Goal: Task Accomplishment & Management: Manage account settings

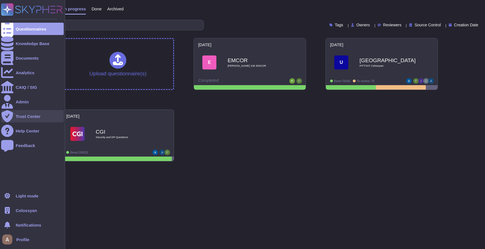
click at [23, 114] on div "Trust Center" at bounding box center [28, 116] width 25 height 4
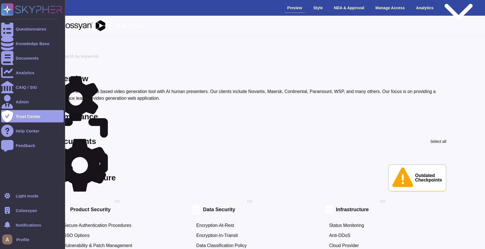
click at [24, 209] on span "Colossyan" at bounding box center [26, 211] width 21 height 4
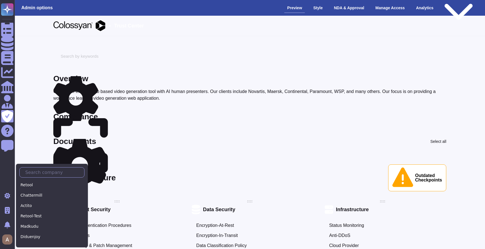
click at [48, 173] on input "text" at bounding box center [53, 173] width 62 height 10
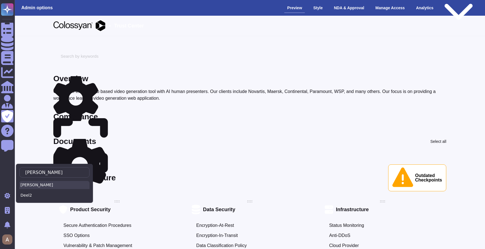
type input "[PERSON_NAME]"
click at [36, 187] on div "[PERSON_NAME]" at bounding box center [54, 185] width 70 height 8
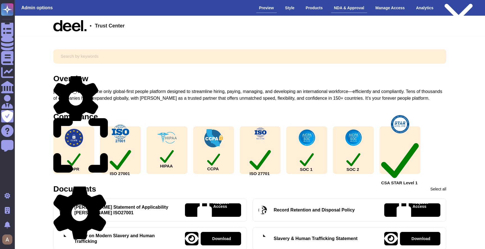
click at [344, 6] on div "NDA & Approval" at bounding box center [349, 8] width 36 height 10
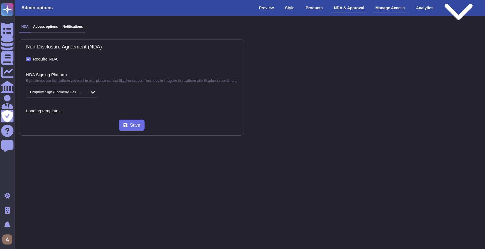
click at [395, 10] on div "Manage Access" at bounding box center [390, 8] width 35 height 10
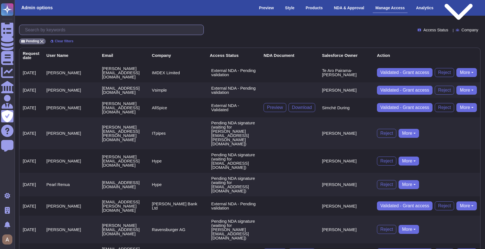
click at [132, 27] on input "text" at bounding box center [112, 30] width 181 height 10
paste input "emilia.locatelli@franklintempleton.com"
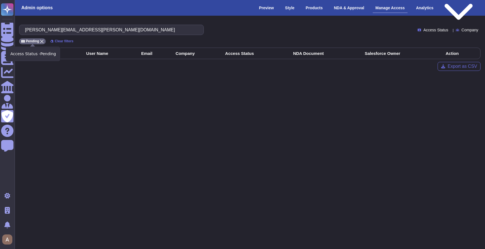
click at [43, 40] on icon at bounding box center [41, 41] width 3 height 3
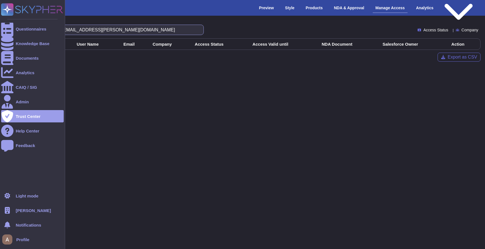
drag, startPoint x: 62, startPoint y: 31, endPoint x: 0, endPoint y: 28, distance: 61.8
click at [0, 29] on div "Questionnaires Knowledge Base Documents Analytics CAIQ / SIG Admin Trust Center…" at bounding box center [242, 35] width 485 height 71
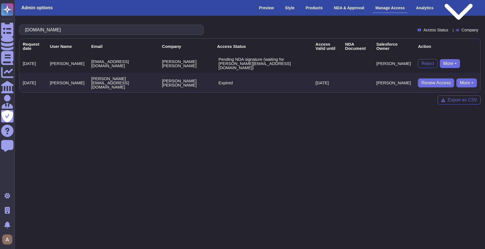
type input "franklintempleton.com"
click at [465, 79] on button "More" at bounding box center [466, 83] width 20 height 9
click at [452, 59] on button "More" at bounding box center [450, 63] width 20 height 9
click at [465, 59] on div "Reject More Bypass NDA Re-Send NDA Remove user Remove NDA" at bounding box center [447, 63] width 59 height 9
click at [461, 80] on button "More" at bounding box center [466, 83] width 20 height 9
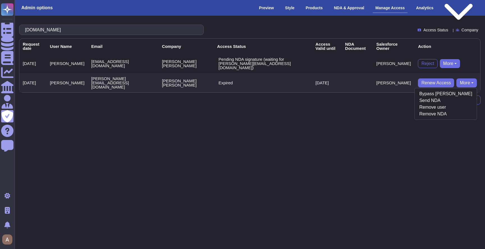
click at [469, 59] on div "Reject More Bypass NDA Re-Send NDA Remove user Remove NDA" at bounding box center [447, 63] width 59 height 9
click at [58, 35] on div "franklintempleton.com" at bounding box center [111, 30] width 185 height 10
click at [61, 30] on input "franklintempleton.com" at bounding box center [110, 30] width 176 height 10
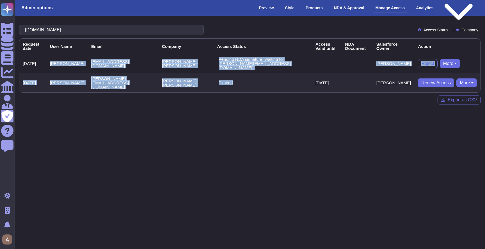
drag, startPoint x: 51, startPoint y: 60, endPoint x: 307, endPoint y: 77, distance: 256.8
click at [307, 77] on tbody "2025-09-04 Aneta Naczyńska aneta.naczynska@franklintempleton.com Franklin Templ…" at bounding box center [249, 73] width 461 height 39
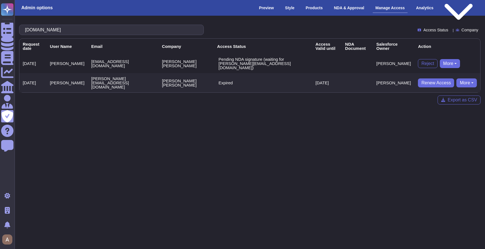
click at [326, 77] on td "Sep 19, 2025" at bounding box center [326, 82] width 29 height 19
drag, startPoint x: 402, startPoint y: 80, endPoint x: 22, endPoint y: 43, distance: 382.3
click at [22, 43] on table "Request date User Name Email Company Access Status Access Valid until NDA Docum…" at bounding box center [249, 65] width 461 height 54
copy table "Request date User Name Email Company Access Status Access Valid until NDA Docum…"
click at [292, 114] on html "Questionnaires Knowledge Base Documents Analytics CAIQ / SIG Admin Trust Center…" at bounding box center [242, 57] width 485 height 114
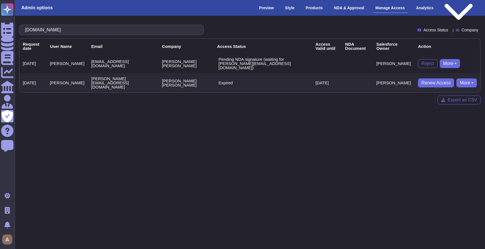
click at [455, 62] on button "More" at bounding box center [450, 63] width 20 height 9
click at [465, 94] on link "Remove NDA" at bounding box center [471, 94] width 62 height 7
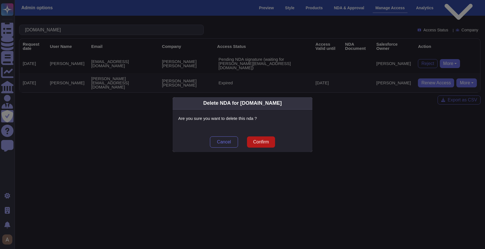
click at [266, 144] on span "Confirm" at bounding box center [261, 142] width 16 height 4
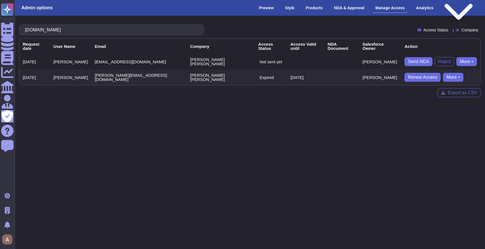
click at [467, 58] on button "More" at bounding box center [466, 61] width 20 height 9
click at [453, 76] on link "Remove user" at bounding box center [446, 79] width 62 height 7
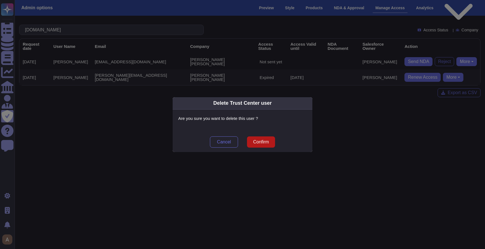
click at [259, 145] on span "Confirm" at bounding box center [261, 142] width 16 height 4
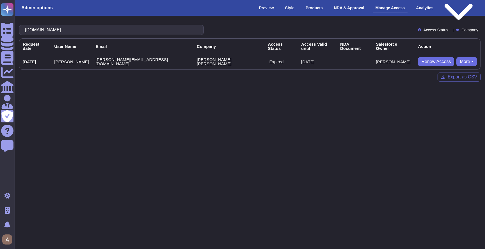
click at [463, 60] on button "More" at bounding box center [466, 61] width 20 height 9
click at [453, 83] on link "Remove user" at bounding box center [446, 86] width 62 height 7
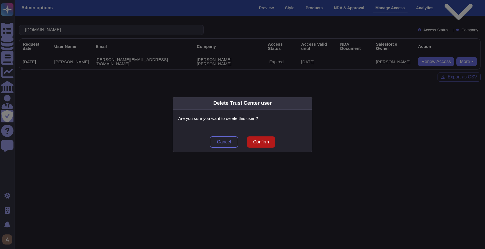
click at [262, 141] on span "Confirm" at bounding box center [261, 142] width 16 height 4
